Goal: Task Accomplishment & Management: Use online tool/utility

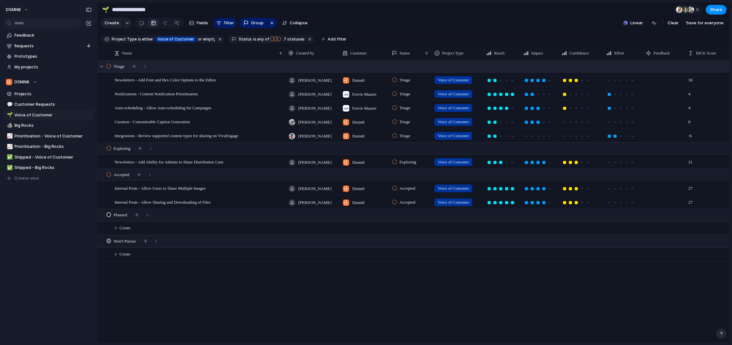
scroll to position [0, 1]
click at [34, 125] on span "Big Rocks" at bounding box center [53, 125] width 77 height 6
type input "*********"
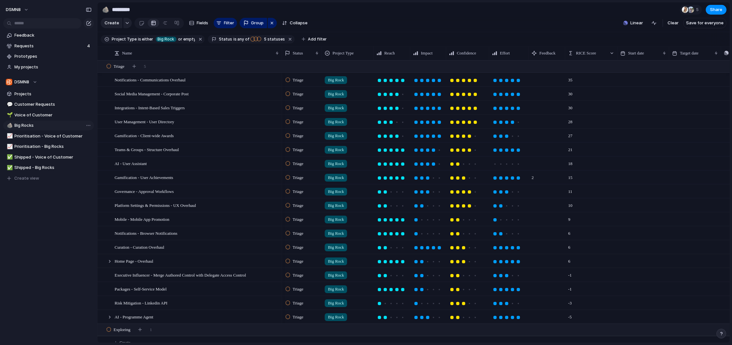
click at [34, 125] on span "Big Rocks" at bounding box center [53, 125] width 77 height 6
click at [203, 166] on div "AI - User Assistant" at bounding box center [197, 163] width 165 height 13
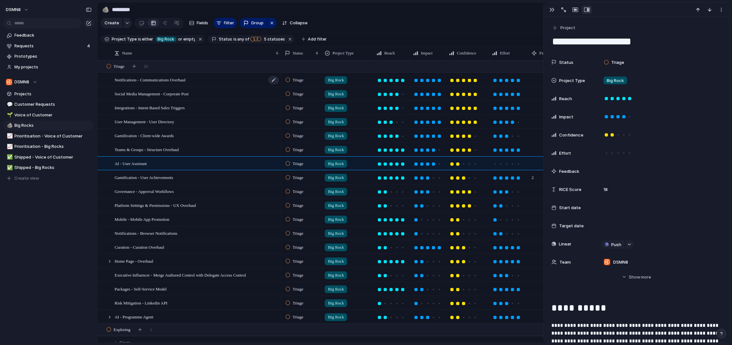
click at [183, 80] on span "Notifications - Communications Overhaul" at bounding box center [150, 79] width 71 height 7
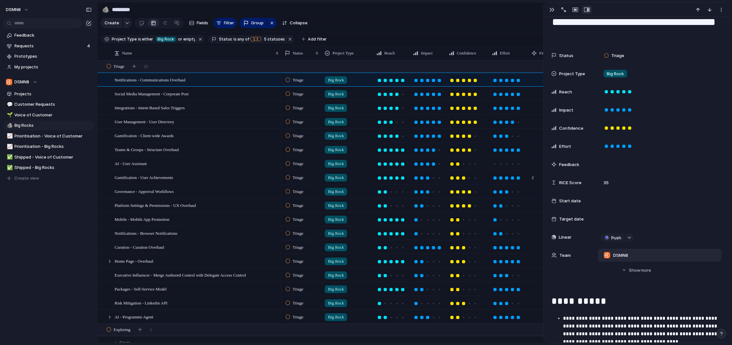
scroll to position [22, 0]
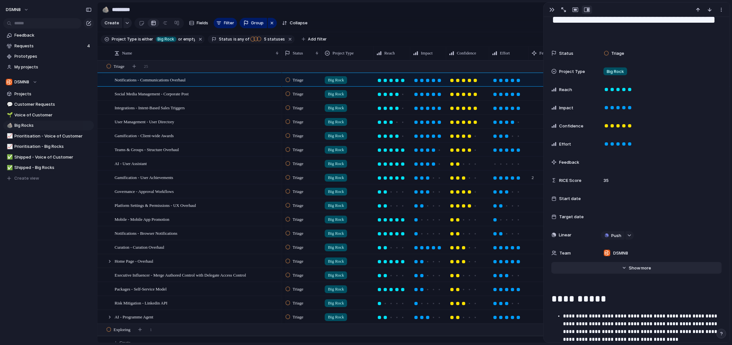
click at [626, 267] on button "Hide Show more" at bounding box center [637, 268] width 170 height 12
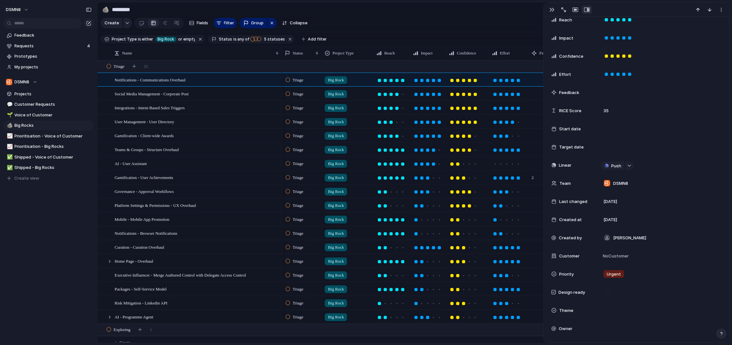
scroll to position [104, 0]
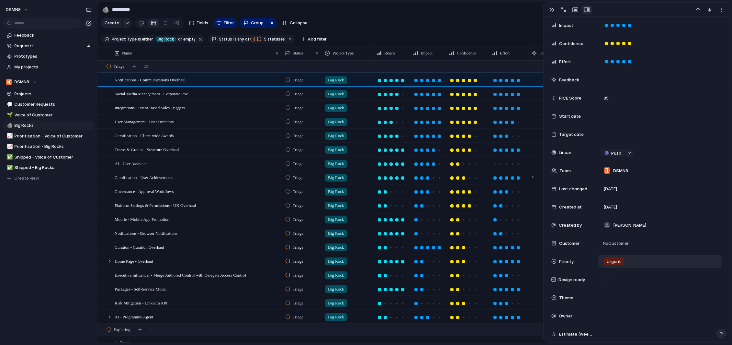
click at [614, 263] on span "Urgent" at bounding box center [614, 261] width 14 height 6
click at [615, 331] on span "No Priority" at bounding box center [615, 331] width 20 height 6
click at [268, 94] on div "Social Media Management - Corporate Post" at bounding box center [197, 93] width 165 height 13
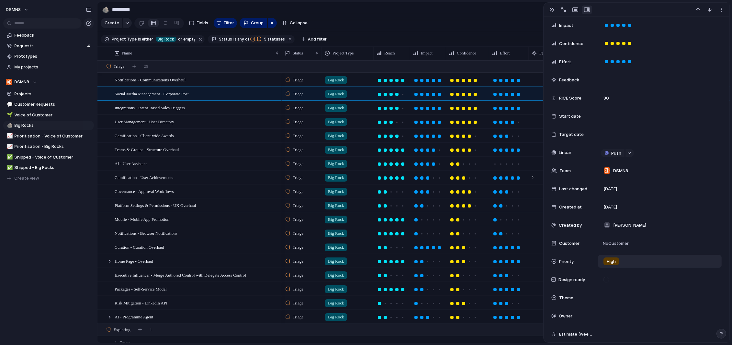
click at [607, 262] on span "High" at bounding box center [611, 261] width 9 height 6
click at [617, 331] on span "No Priority" at bounding box center [615, 331] width 20 height 6
click at [218, 109] on div "Integrations - Intent-Based Sales Triggers" at bounding box center [197, 107] width 165 height 13
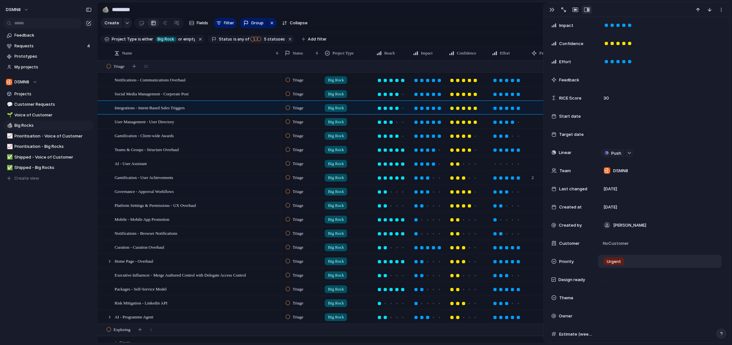
click at [611, 263] on span "Urgent" at bounding box center [614, 261] width 14 height 6
drag, startPoint x: 618, startPoint y: 333, endPoint x: 598, endPoint y: 328, distance: 20.3
click at [617, 333] on span "No Priority" at bounding box center [615, 331] width 20 height 6
click at [220, 124] on div "User Management - User Directory" at bounding box center [197, 121] width 165 height 13
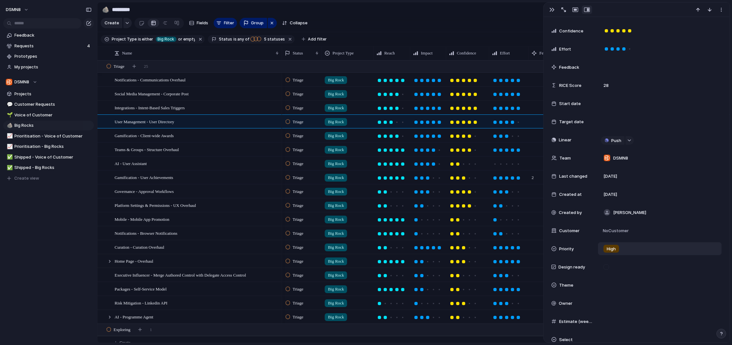
scroll to position [91, 0]
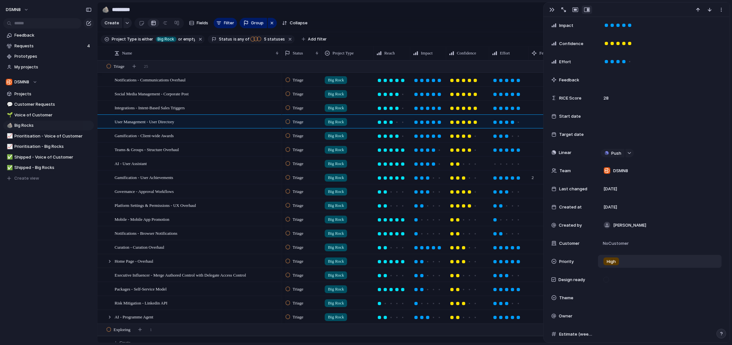
click at [612, 261] on span "High" at bounding box center [611, 261] width 9 height 6
drag, startPoint x: 614, startPoint y: 330, endPoint x: 437, endPoint y: 273, distance: 185.9
click at [614, 330] on span "No Priority" at bounding box center [615, 331] width 20 height 6
click at [204, 136] on div "Gamification - Client-wide Awards" at bounding box center [197, 135] width 165 height 13
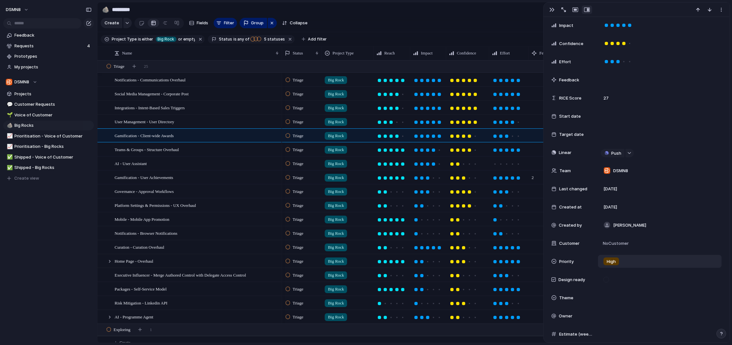
click at [609, 263] on span "High" at bounding box center [611, 261] width 9 height 6
click at [615, 331] on span "No Priority" at bounding box center [615, 331] width 20 height 6
click at [179, 148] on span "Teams & Groups - Structure Overhaul" at bounding box center [147, 148] width 64 height 7
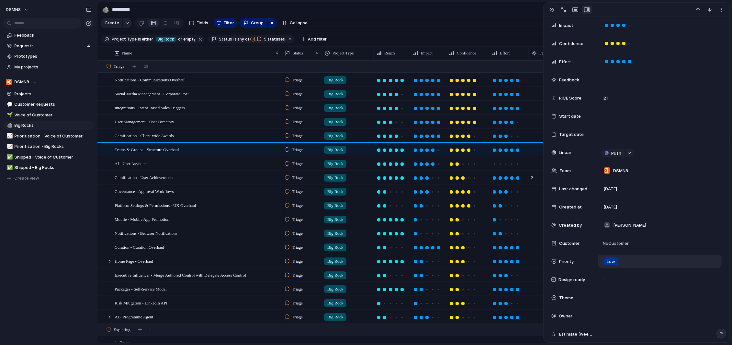
scroll to position [0, 1]
click at [604, 261] on div "Low" at bounding box center [611, 261] width 15 height 8
click at [614, 332] on span "No Priority" at bounding box center [615, 331] width 20 height 6
click at [180, 163] on div "AI - User Assistant" at bounding box center [197, 163] width 165 height 13
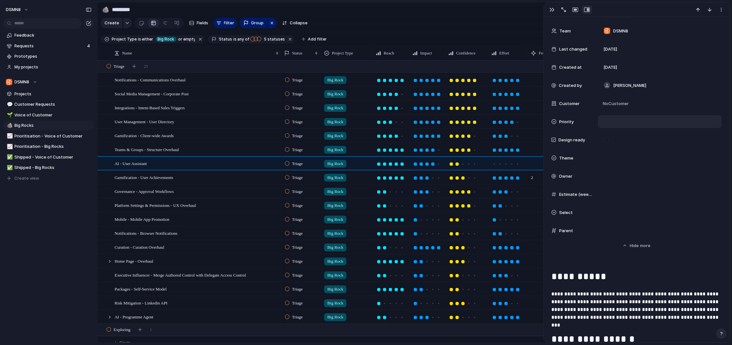
scroll to position [144, 0]
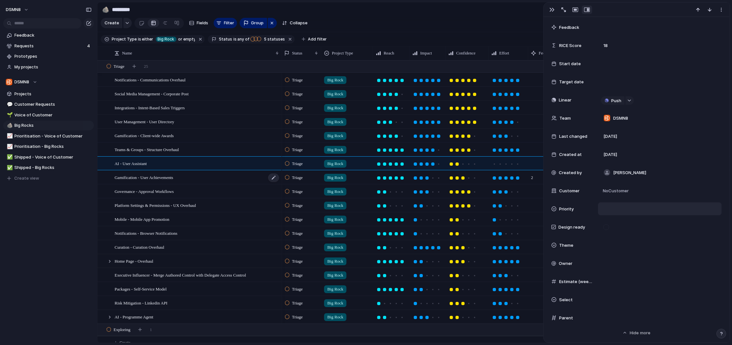
click at [209, 176] on div "Gamification - User Achievements" at bounding box center [197, 177] width 165 height 13
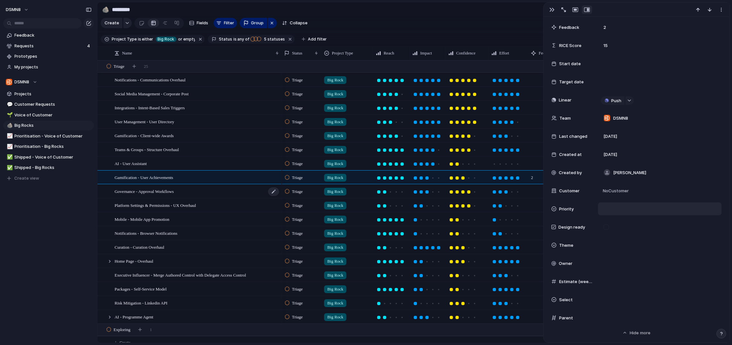
click at [226, 193] on div "Governance - Approval Workflows" at bounding box center [197, 191] width 165 height 13
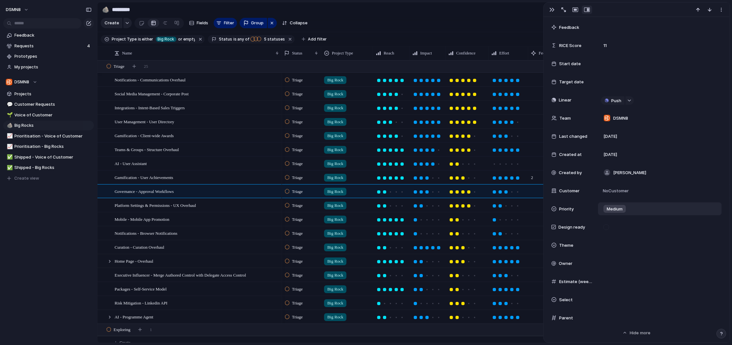
click at [605, 209] on div "Medium" at bounding box center [615, 209] width 22 height 8
drag, startPoint x: 620, startPoint y: 278, endPoint x: 595, endPoint y: 274, distance: 25.3
click at [619, 278] on span "No Priority" at bounding box center [615, 279] width 20 height 6
click at [176, 202] on span "Platform Settings & Permissions - UX Overhaul" at bounding box center [155, 204] width 81 height 7
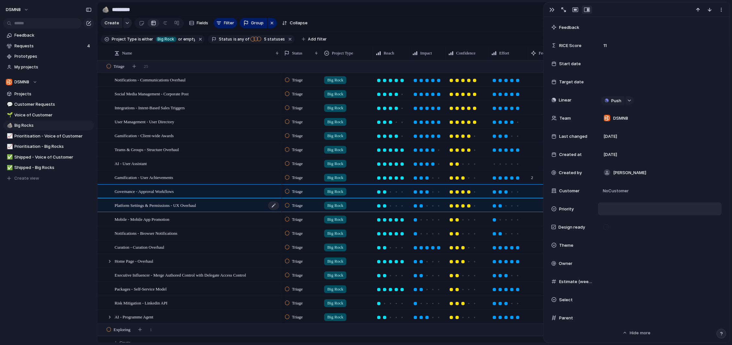
scroll to position [156, 0]
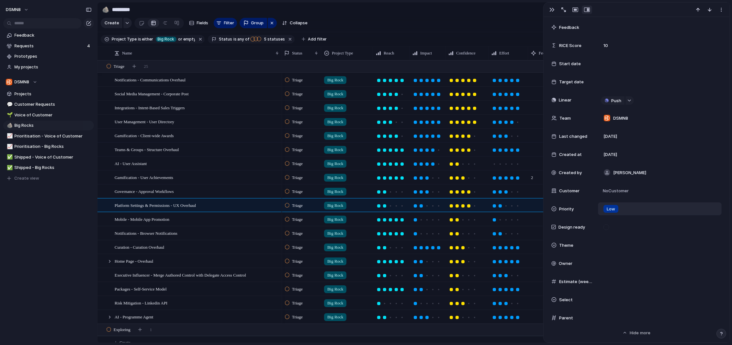
click at [610, 210] on span "Low" at bounding box center [611, 209] width 8 height 6
click at [616, 280] on span "No Priority" at bounding box center [615, 279] width 20 height 6
click at [166, 221] on span "Mobile - Mobile App Promotion" at bounding box center [142, 218] width 55 height 7
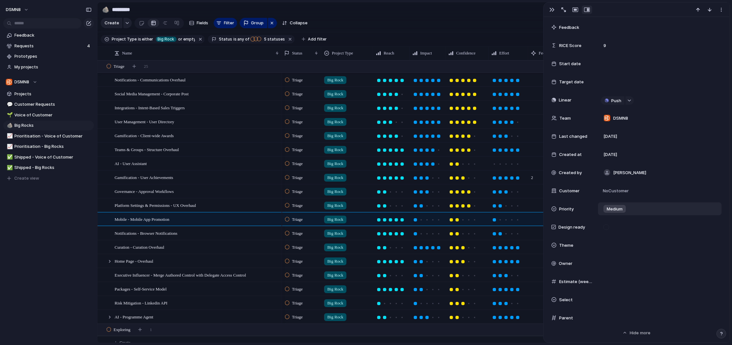
click at [616, 210] on span "Medium" at bounding box center [615, 209] width 16 height 6
drag, startPoint x: 614, startPoint y: 279, endPoint x: 474, endPoint y: 266, distance: 140.2
click at [614, 279] on span "No Priority" at bounding box center [615, 279] width 20 height 6
click at [175, 232] on span "Notifications - Browser Notifications" at bounding box center [146, 232] width 63 height 7
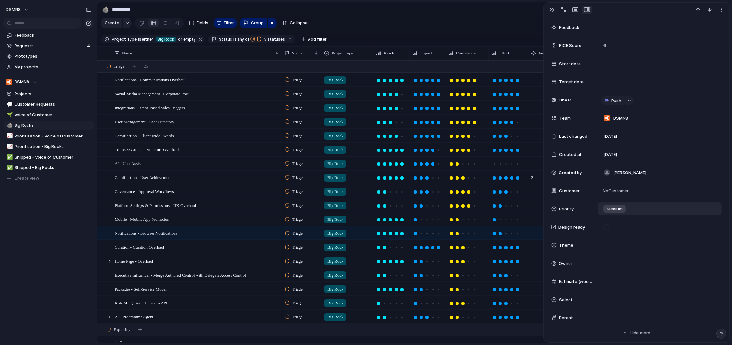
click at [614, 208] on span "Medium" at bounding box center [615, 209] width 16 height 6
click at [612, 278] on span "No Priority" at bounding box center [615, 279] width 20 height 6
click at [184, 245] on div "Curation - Curation Overhaul" at bounding box center [197, 246] width 165 height 13
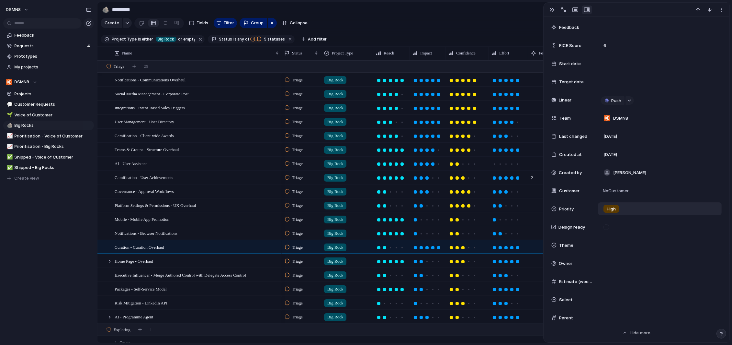
click at [619, 211] on div "High" at bounding box center [611, 209] width 21 height 8
click at [620, 276] on span "No Priority" at bounding box center [615, 279] width 20 height 6
click at [142, 261] on span "Home Page - Overhaul" at bounding box center [134, 260] width 39 height 7
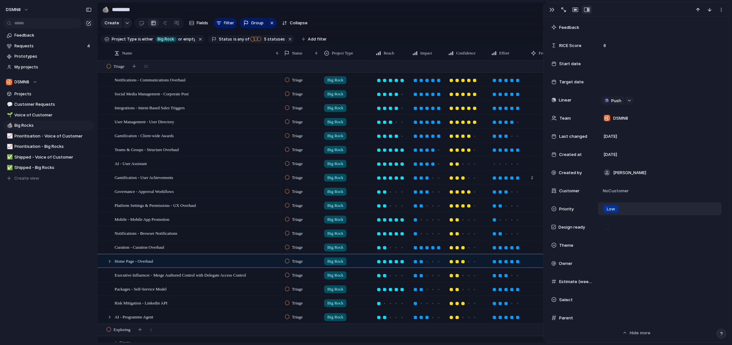
click at [613, 209] on span "Low" at bounding box center [611, 209] width 8 height 6
drag, startPoint x: 614, startPoint y: 278, endPoint x: 525, endPoint y: 275, distance: 89.1
click at [613, 278] on span "No Priority" at bounding box center [615, 279] width 20 height 6
click at [159, 273] on span "Executive Influencer - Merge Authored Control with Delegate Access Control" at bounding box center [180, 274] width 131 height 7
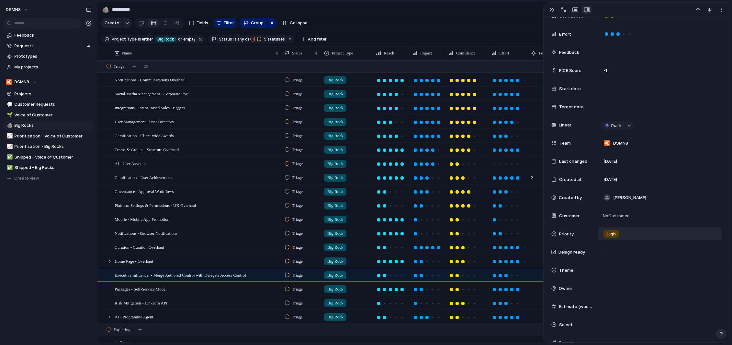
scroll to position [169, 0]
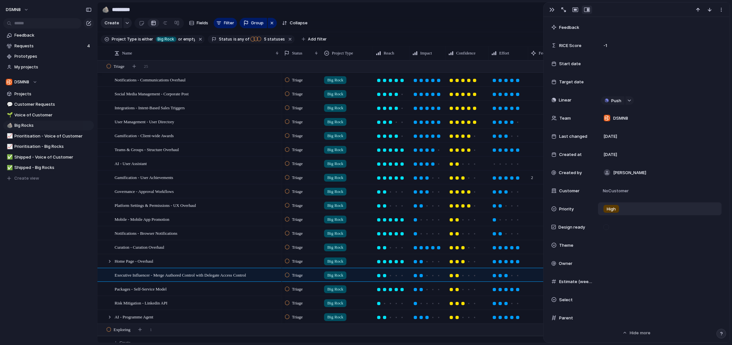
click at [613, 211] on span "High" at bounding box center [611, 209] width 9 height 6
click at [613, 280] on span "No Priority" at bounding box center [615, 279] width 20 height 6
click at [166, 291] on span "Packages - Self-Service Model" at bounding box center [141, 288] width 52 height 7
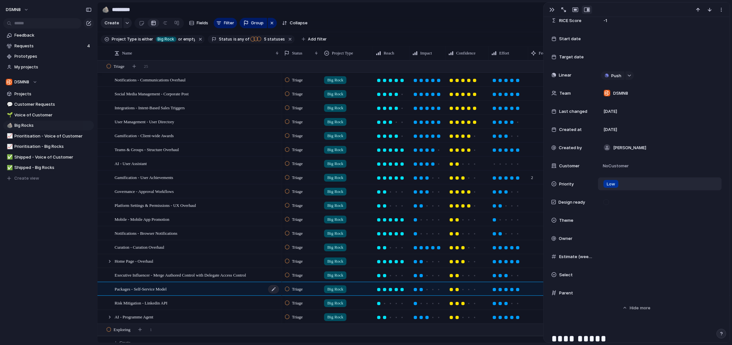
scroll to position [144, 0]
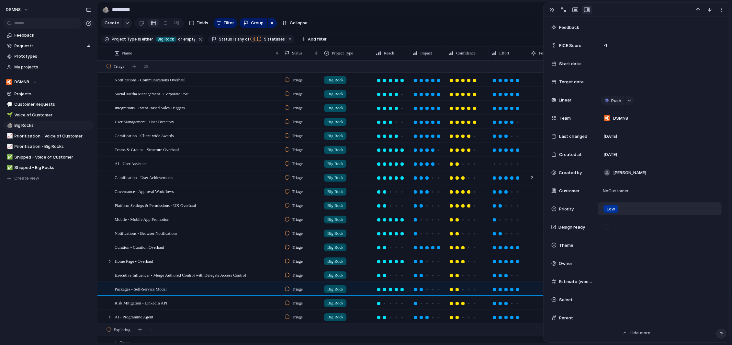
click at [614, 208] on span "Low" at bounding box center [611, 209] width 8 height 6
click at [610, 281] on span "No Priority" at bounding box center [615, 279] width 20 height 6
click at [174, 302] on div "Risk Mitigation - Linkedin API" at bounding box center [197, 302] width 165 height 13
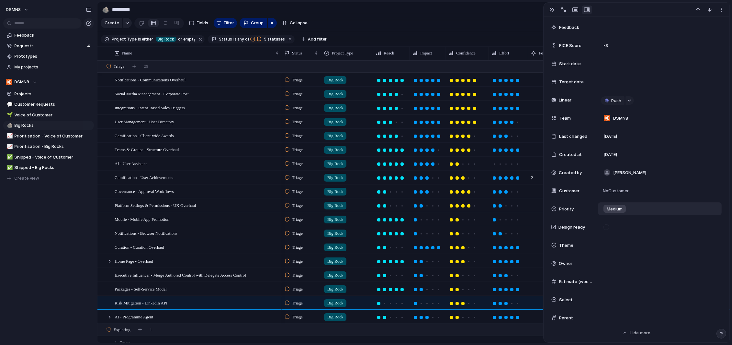
click at [618, 209] on span "Medium" at bounding box center [615, 209] width 16 height 6
drag, startPoint x: 611, startPoint y: 278, endPoint x: 599, endPoint y: 277, distance: 12.1
click at [611, 278] on span "No Priority" at bounding box center [615, 279] width 20 height 6
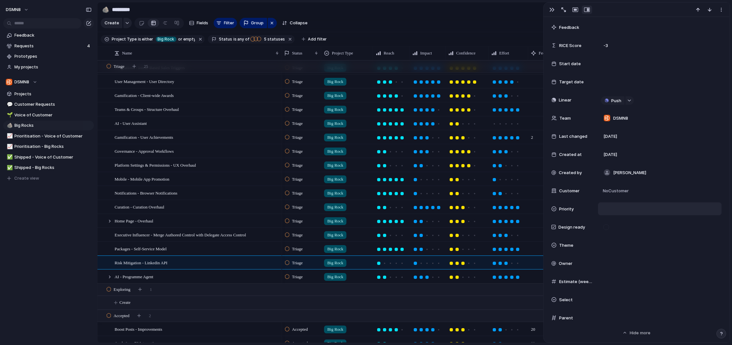
scroll to position [41, 0]
click at [174, 276] on div "AI - Programme Agent" at bounding box center [197, 275] width 165 height 13
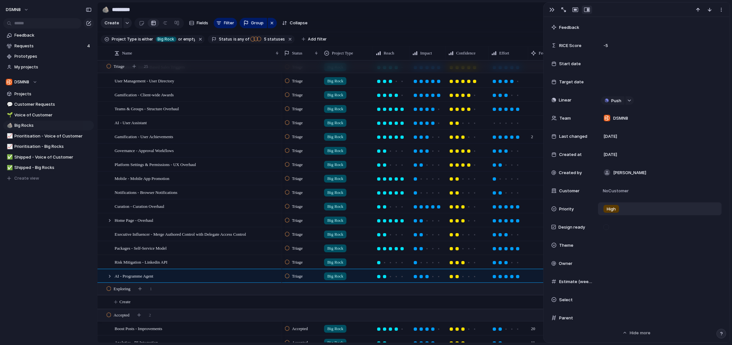
click at [611, 209] on span "High" at bounding box center [611, 209] width 9 height 6
click at [614, 276] on span "No Priority" at bounding box center [615, 279] width 20 height 6
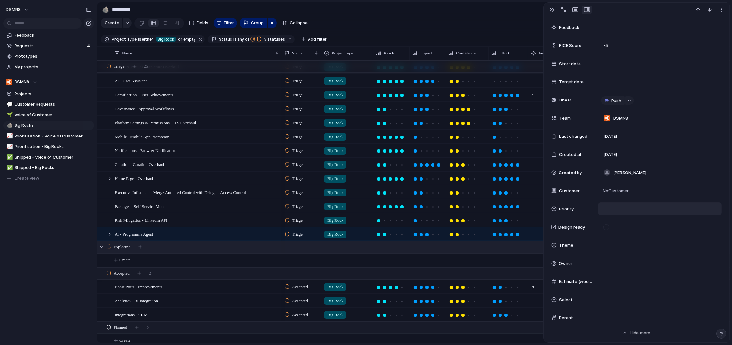
scroll to position [87, 0]
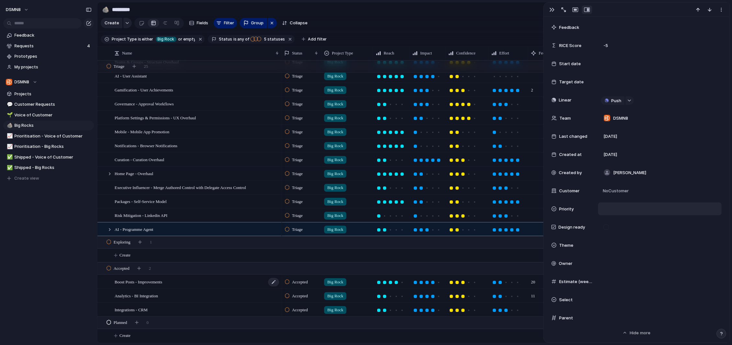
click at [183, 283] on div "Boost Posts - Improvements" at bounding box center [197, 281] width 165 height 13
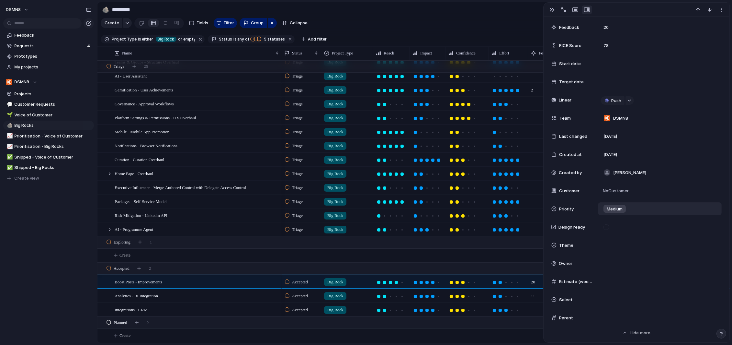
click at [613, 208] on span "Medium" at bounding box center [615, 209] width 16 height 6
drag, startPoint x: 611, startPoint y: 276, endPoint x: 368, endPoint y: 272, distance: 243.3
click at [610, 276] on span "No Priority" at bounding box center [615, 279] width 20 height 6
click at [158, 294] on span "Analytics - BI Integration" at bounding box center [136, 294] width 43 height 7
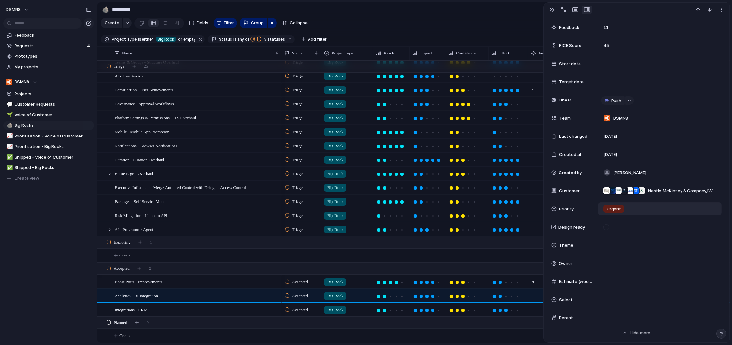
click at [608, 210] on span "Urgent" at bounding box center [614, 209] width 14 height 6
click at [612, 276] on span "No Priority" at bounding box center [615, 279] width 20 height 6
click at [148, 306] on span "Integrations - CRM" at bounding box center [131, 308] width 33 height 7
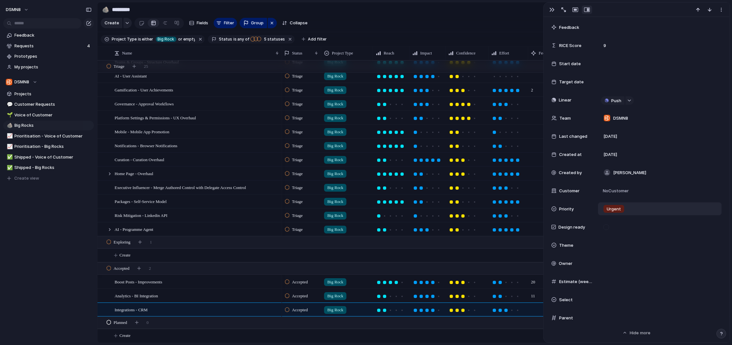
click at [617, 206] on span "Urgent" at bounding box center [614, 209] width 14 height 6
click at [610, 276] on span "No Priority" at bounding box center [615, 279] width 20 height 6
click at [182, 117] on span "Platform Settings & Permissions - UX Overhaul" at bounding box center [155, 117] width 81 height 7
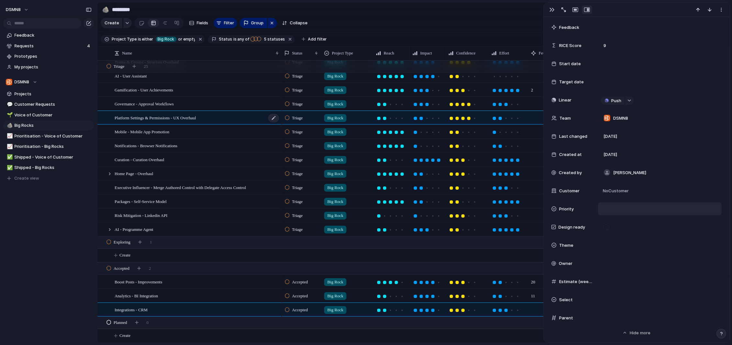
type textarea "**********"
